Goal: Information Seeking & Learning: Find specific fact

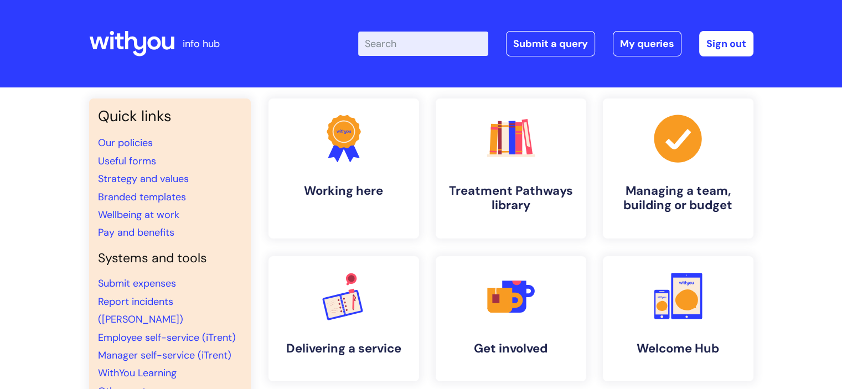
click at [406, 48] on input "Enter your search term here..." at bounding box center [423, 44] width 130 height 24
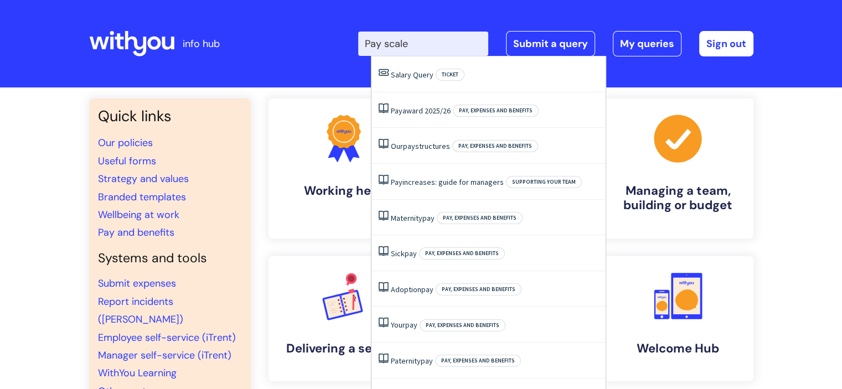
type input "Pay scale"
click button "Search" at bounding box center [0, 0] width 0 height 0
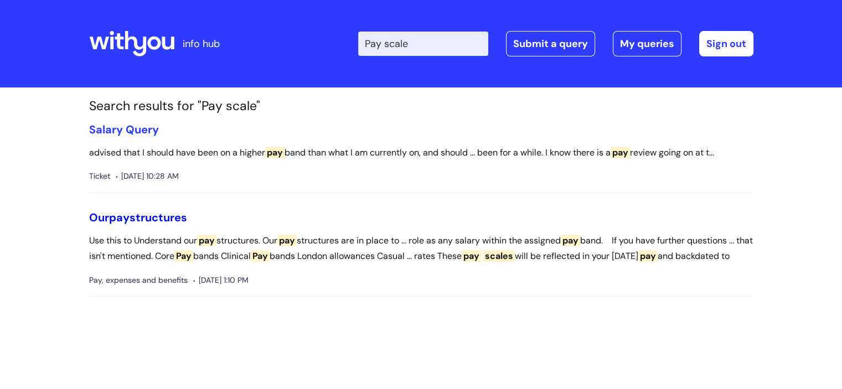
click at [168, 212] on link "Our pay structures" at bounding box center [138, 217] width 98 height 14
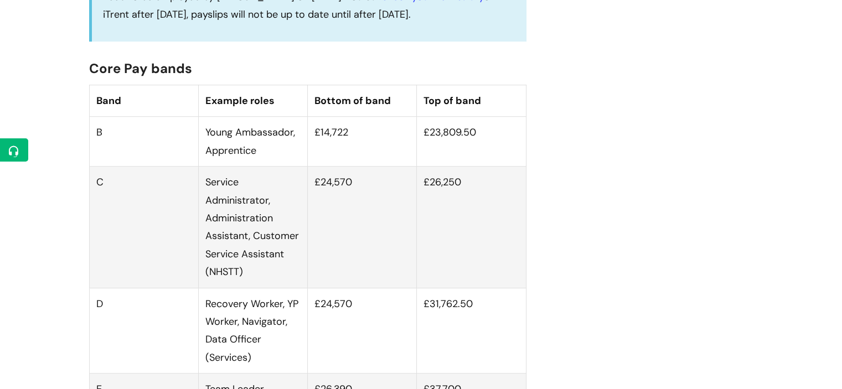
scroll to position [720, 0]
